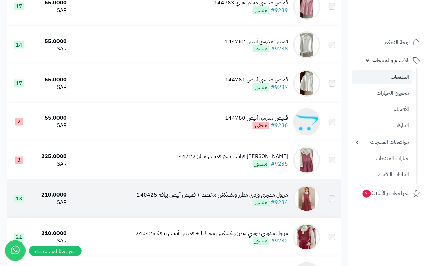
scroll to position [170, 0]
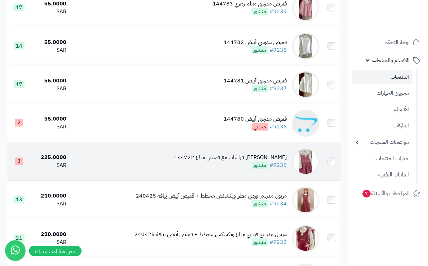
click at [231, 178] on td "مريول مدرسي وردي مطرز فراشات مع قميص مطرز 144722 #9235 منشور" at bounding box center [195, 162] width 253 height 38
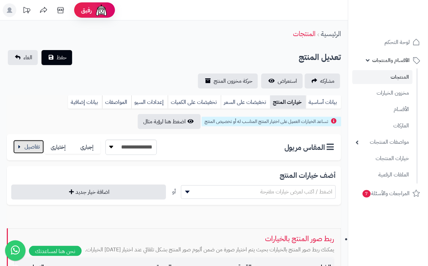
click at [25, 147] on button "button" at bounding box center [28, 147] width 31 height 14
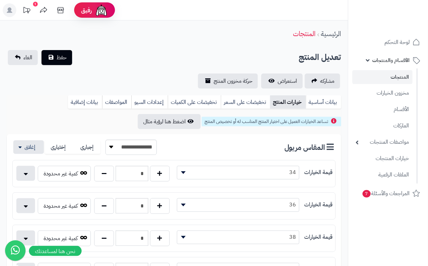
click at [126, 32] on div "الرئيسية المنتجات" at bounding box center [174, 33] width 348 height 19
click at [60, 59] on button "حفظ" at bounding box center [57, 57] width 31 height 15
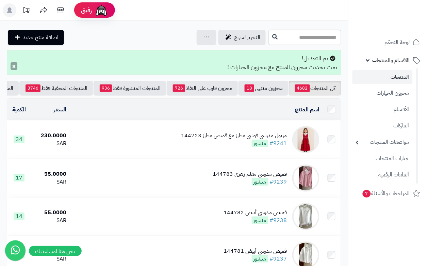
click at [14, 70] on button "×" at bounding box center [14, 65] width 7 height 7
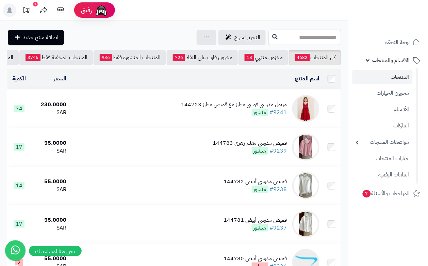
click at [291, 39] on input "text" at bounding box center [304, 37] width 73 height 15
